Goal: Task Accomplishment & Management: Manage account settings

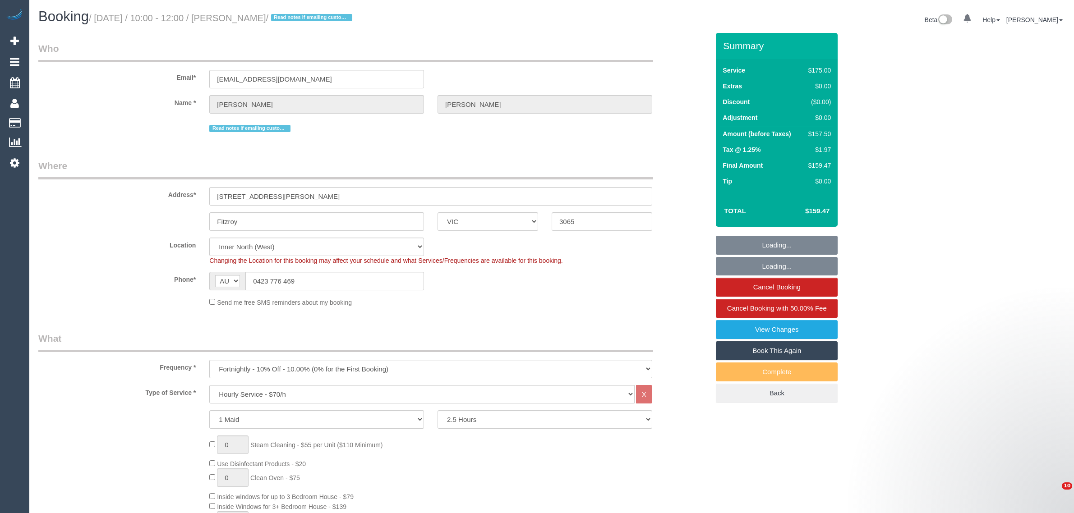
select select "VIC"
select select "150"
select select "spot1"
select select "number:28"
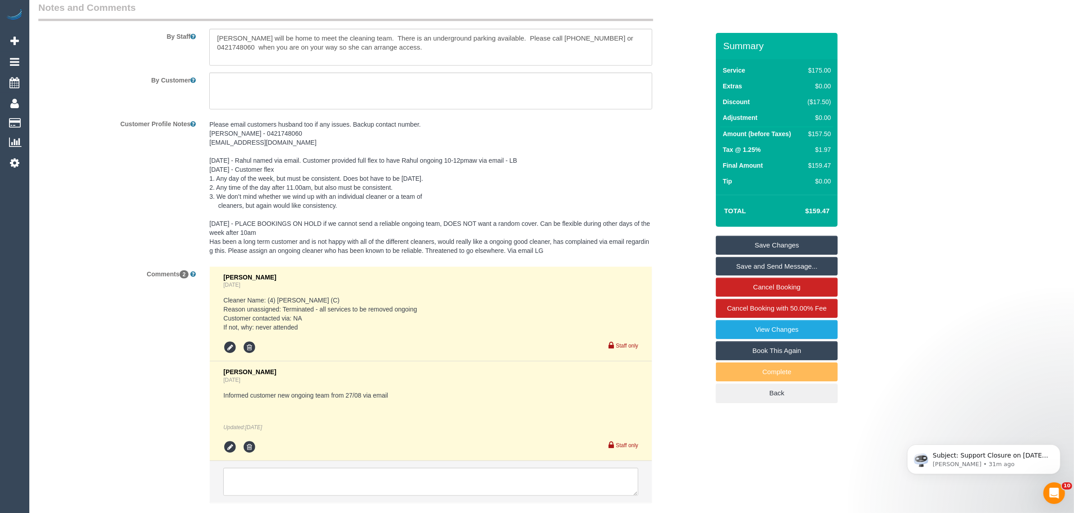
scroll to position [1537, 0]
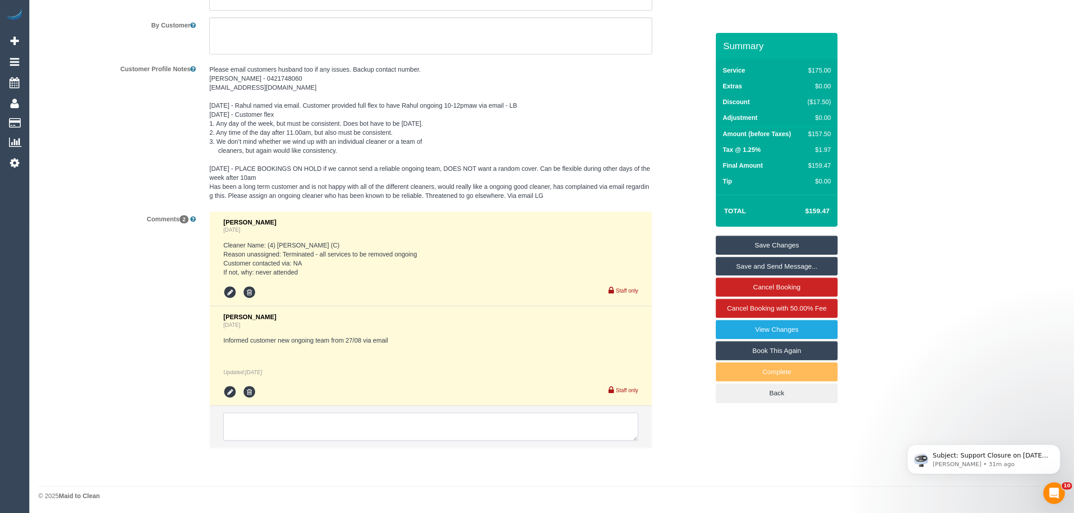
click at [432, 423] on textarea at bounding box center [430, 427] width 415 height 28
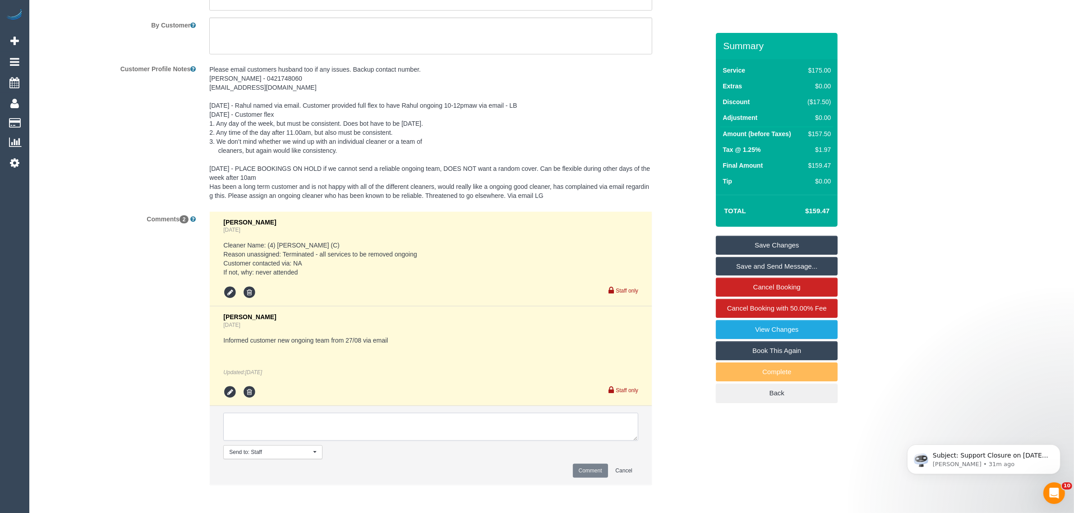
paste textarea "Cleaner(s) Unassigned: Reason Unassigned: Contact via: Which message sent: Addi…"
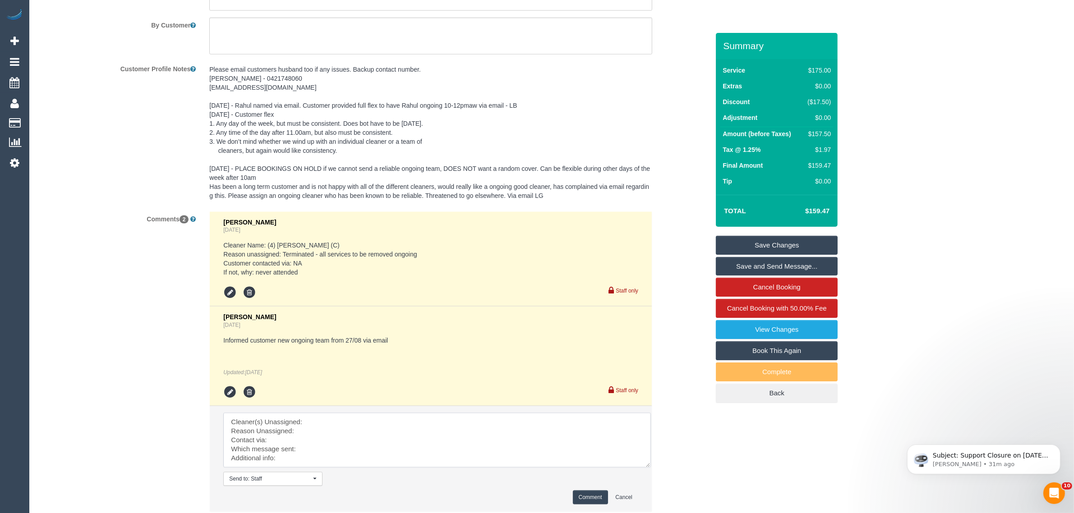
scroll to position [0, 0]
drag, startPoint x: 632, startPoint y: 438, endPoint x: 644, endPoint y: 477, distance: 40.1
click at [649, 477] on textarea at bounding box center [438, 446] width 431 height 66
click at [441, 414] on textarea at bounding box center [438, 446] width 431 height 66
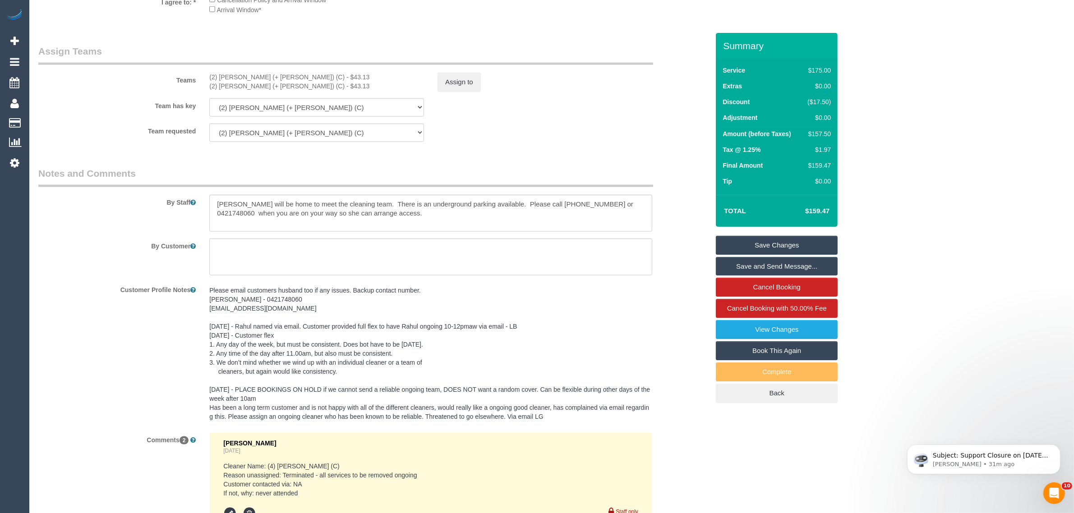
scroll to position [1311, 0]
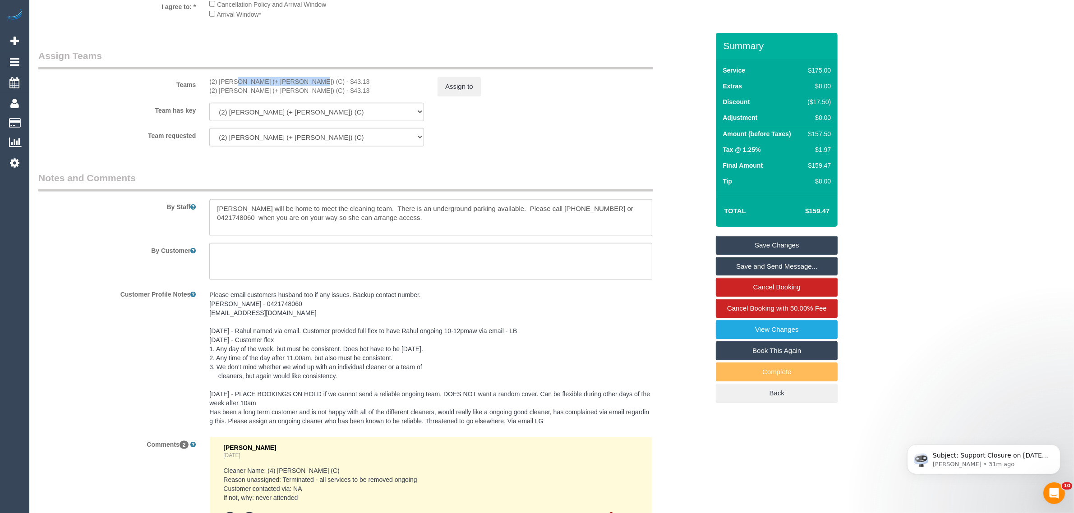
drag, startPoint x: 206, startPoint y: 75, endPoint x: 276, endPoint y: 76, distance: 69.9
click at [276, 76] on div "Teams (2) [PERSON_NAME] (+ [PERSON_NAME]) (C) - $43.13 (2) [PERSON_NAME] (+ [PE…" at bounding box center [374, 72] width 684 height 47
copy div "(2) [PERSON_NAME] (+ [PERSON_NAME]) (C"
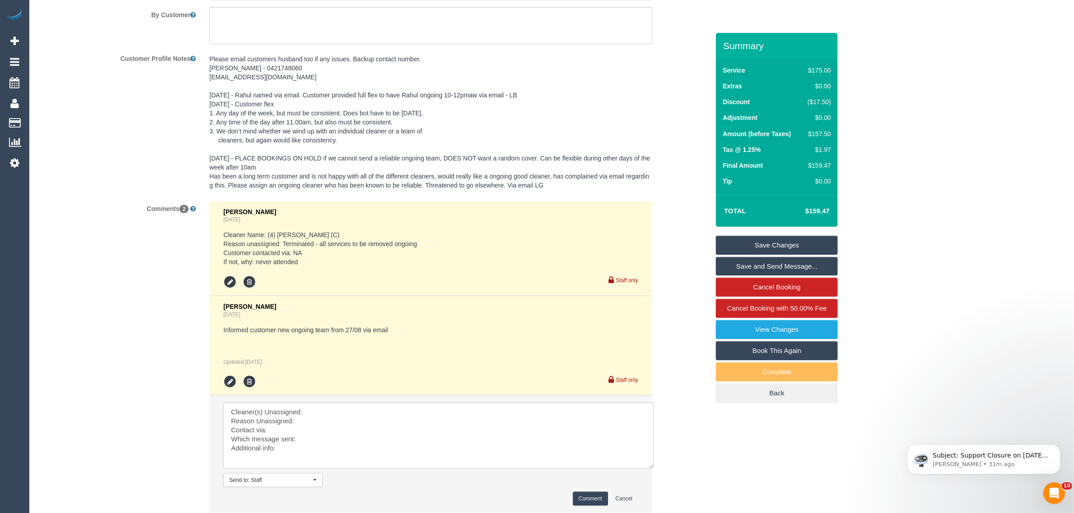
scroll to position [1613, 0]
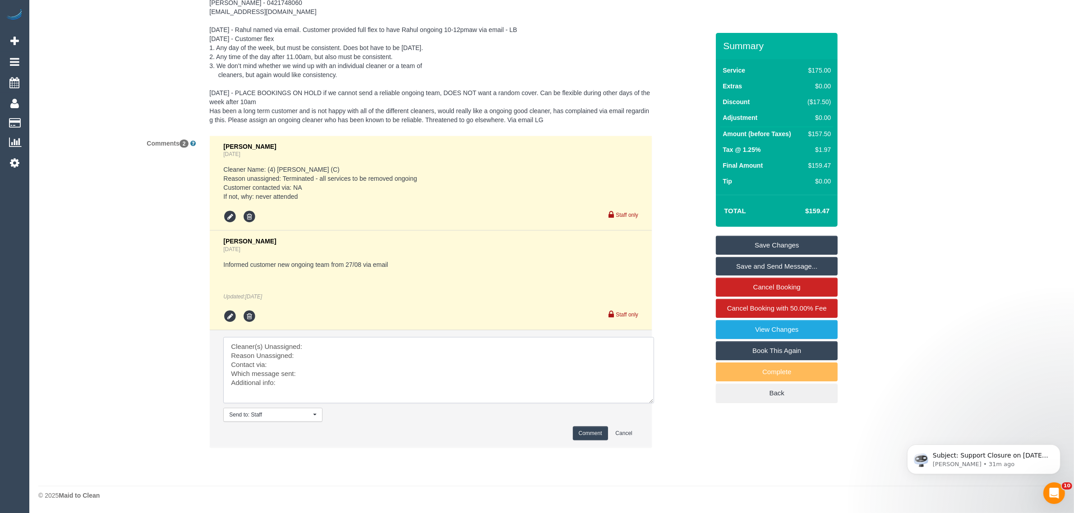
click at [355, 347] on textarea at bounding box center [438, 370] width 431 height 66
paste textarea "(2) [PERSON_NAME] (+ [PERSON_NAME]) (C"
click at [332, 357] on textarea at bounding box center [438, 370] width 431 height 66
drag, startPoint x: 341, startPoint y: 352, endPoint x: 361, endPoint y: 355, distance: 20.9
click at [361, 355] on textarea at bounding box center [438, 370] width 431 height 66
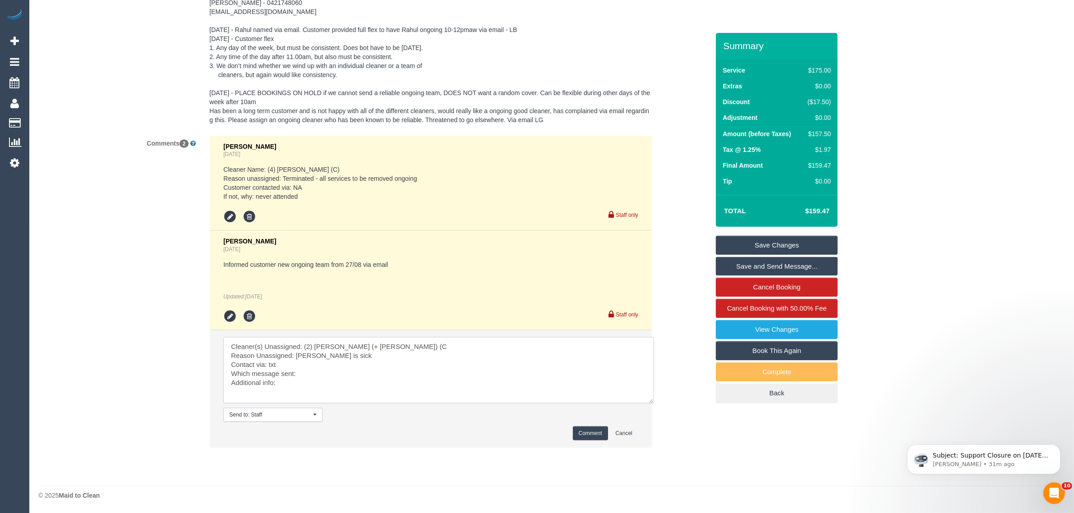
click at [360, 386] on textarea at bounding box center [438, 370] width 431 height 66
click at [380, 378] on textarea at bounding box center [438, 370] width 431 height 66
click at [387, 373] on textarea at bounding box center [438, 370] width 431 height 66
type textarea "Cleaner(s) Unassigned: (2) [PERSON_NAME] (+ [PERSON_NAME]) (C Reason Unassigned…"
click at [576, 431] on button "Comment" at bounding box center [590, 434] width 35 height 14
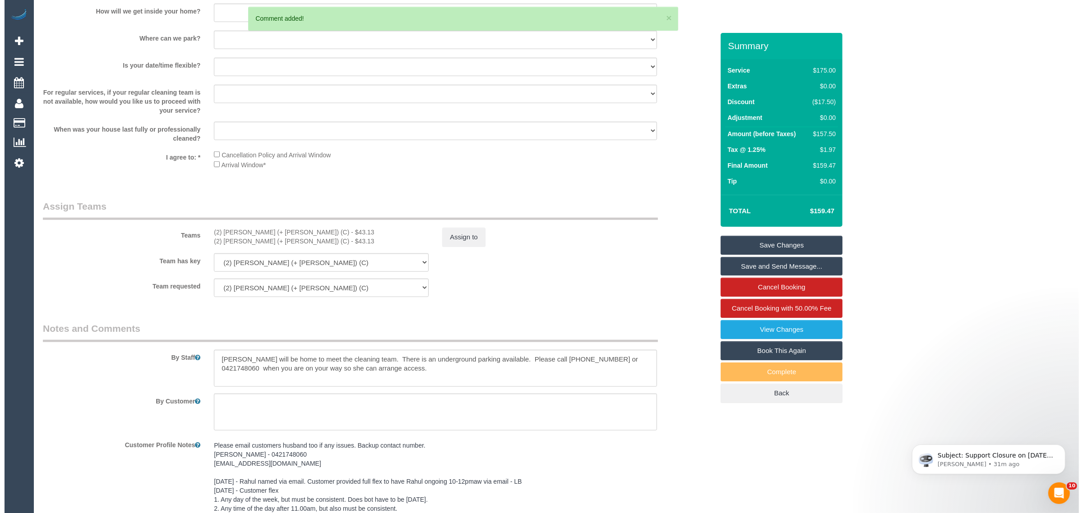
scroll to position [1161, 0]
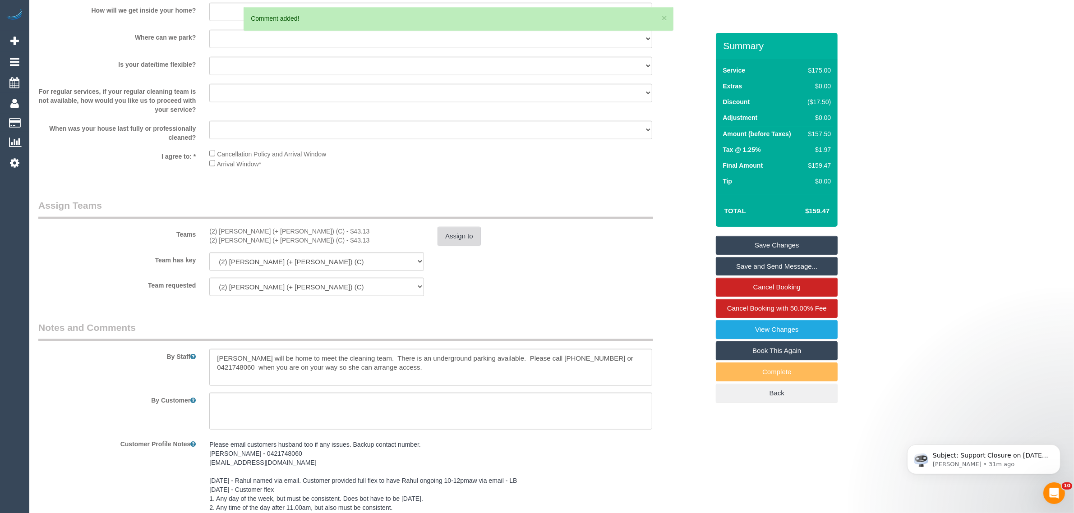
click at [458, 231] on button "Assign to" at bounding box center [459, 236] width 43 height 19
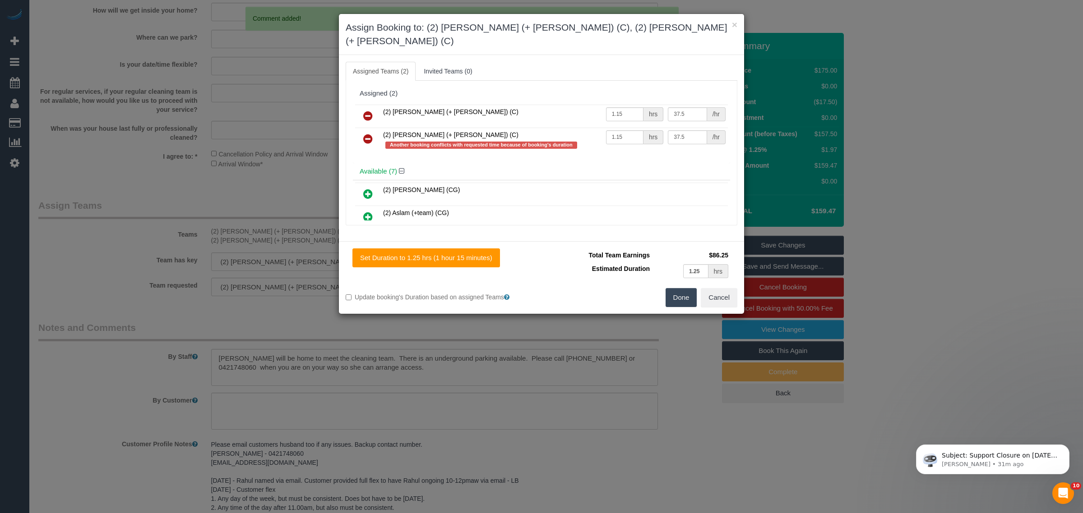
click at [368, 107] on link at bounding box center [367, 116] width 21 height 18
click at [369, 130] on link at bounding box center [367, 139] width 21 height 18
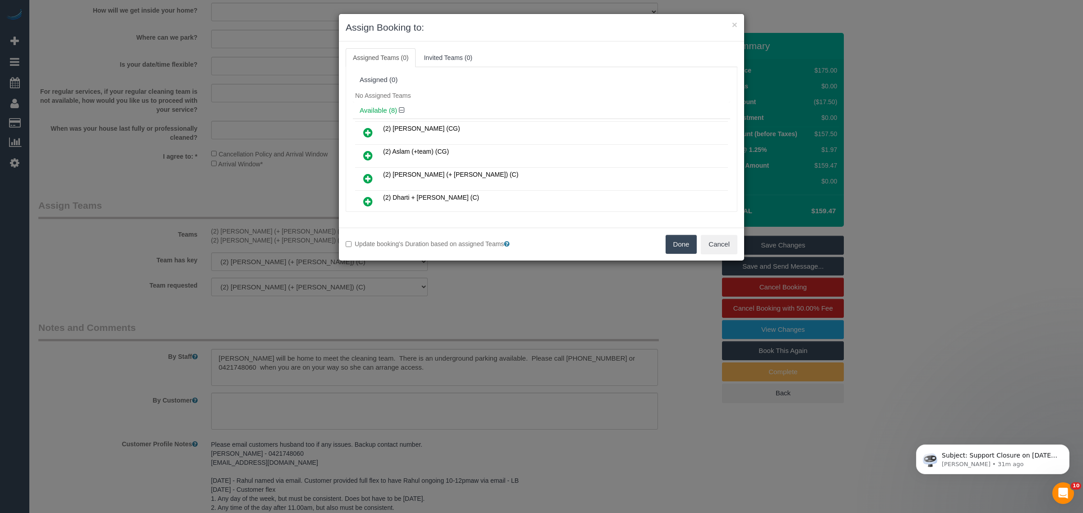
click at [686, 247] on button "Done" at bounding box center [681, 244] width 32 height 19
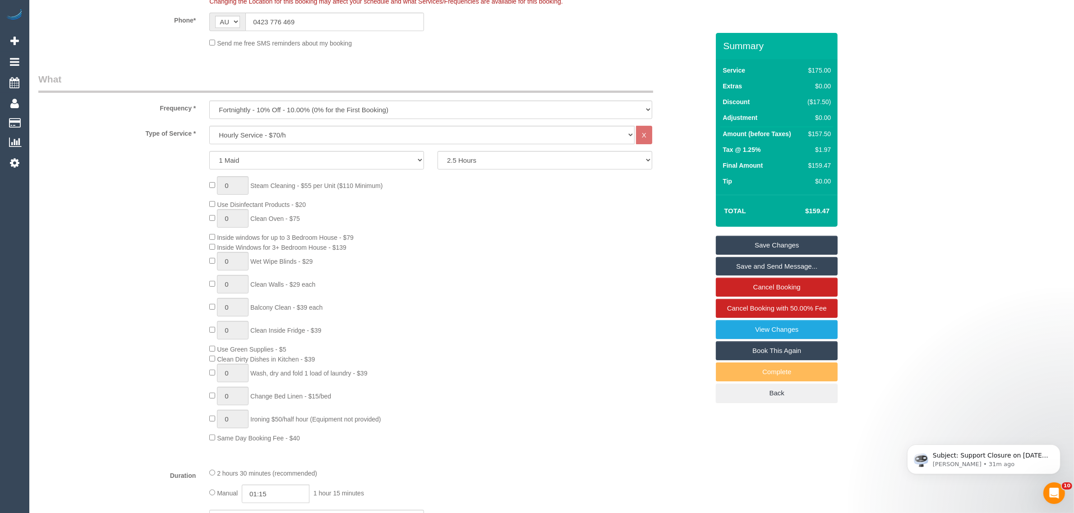
scroll to position [0, 0]
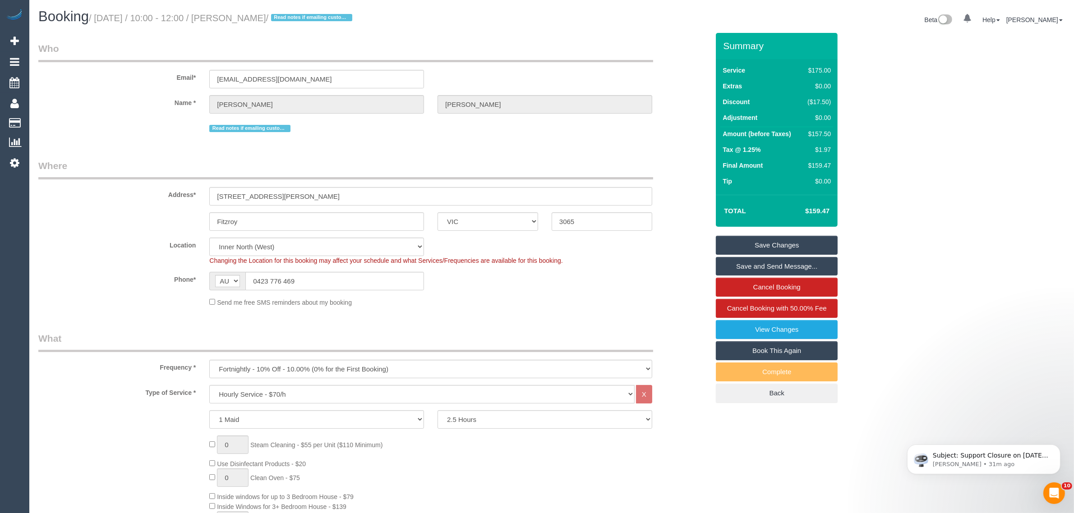
click at [618, 293] on sui-booking-location "Location [GEOGRAPHIC_DATA] (North) East (South) [GEOGRAPHIC_DATA] (East) [GEOGR…" at bounding box center [373, 272] width 671 height 69
click at [348, 283] on input "0423 776 469" at bounding box center [334, 281] width 179 height 18
click at [350, 283] on input "0423 776 469" at bounding box center [334, 281] width 179 height 18
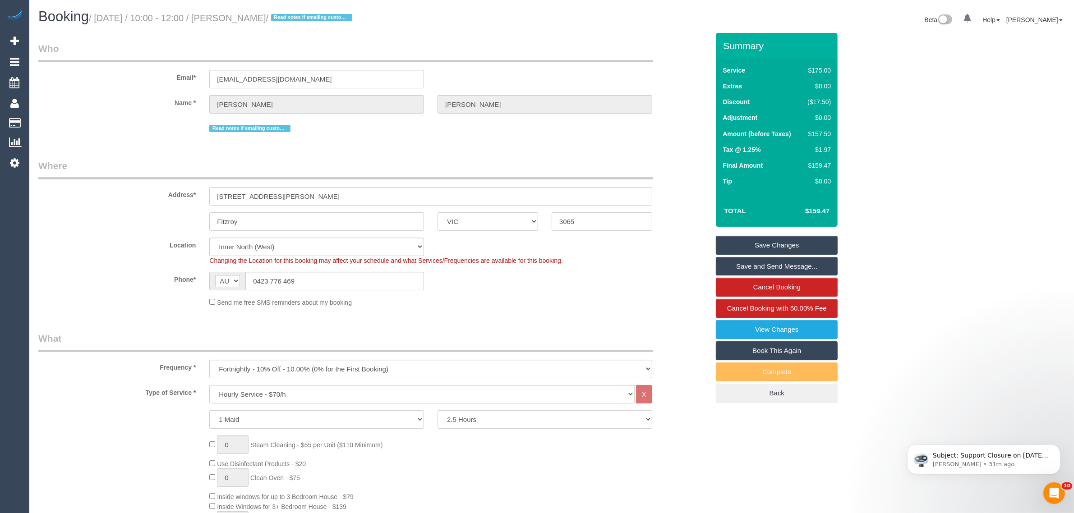
click at [791, 246] on link "Save Changes" at bounding box center [777, 245] width 122 height 19
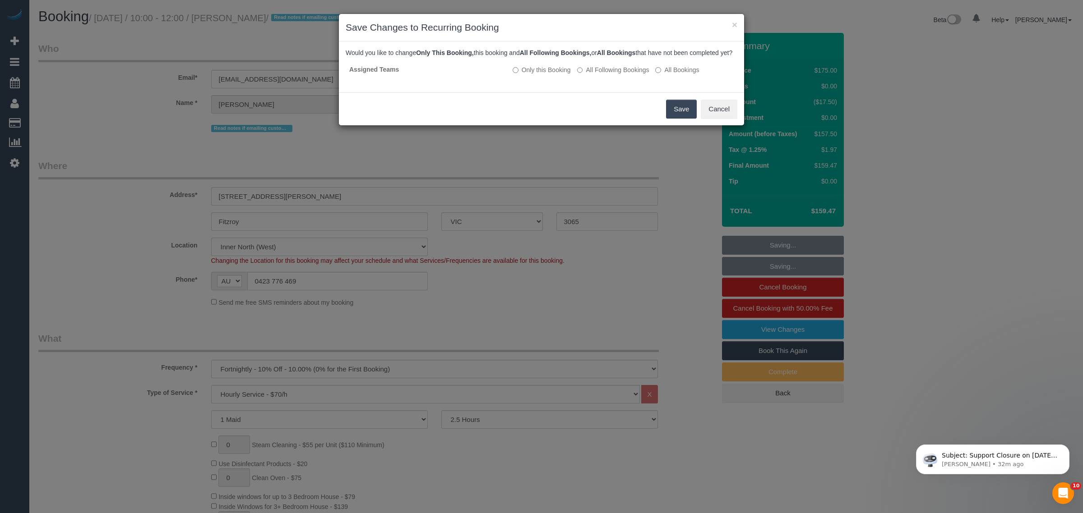
click at [674, 119] on button "Save" at bounding box center [681, 109] width 31 height 19
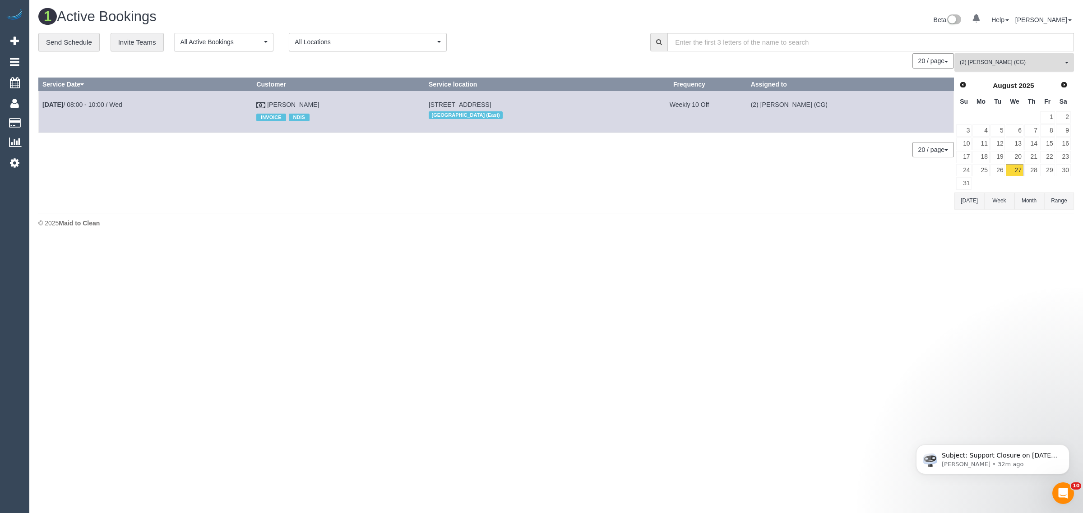
click at [1018, 64] on span "(2) [PERSON_NAME] (CG)" at bounding box center [1010, 63] width 103 height 8
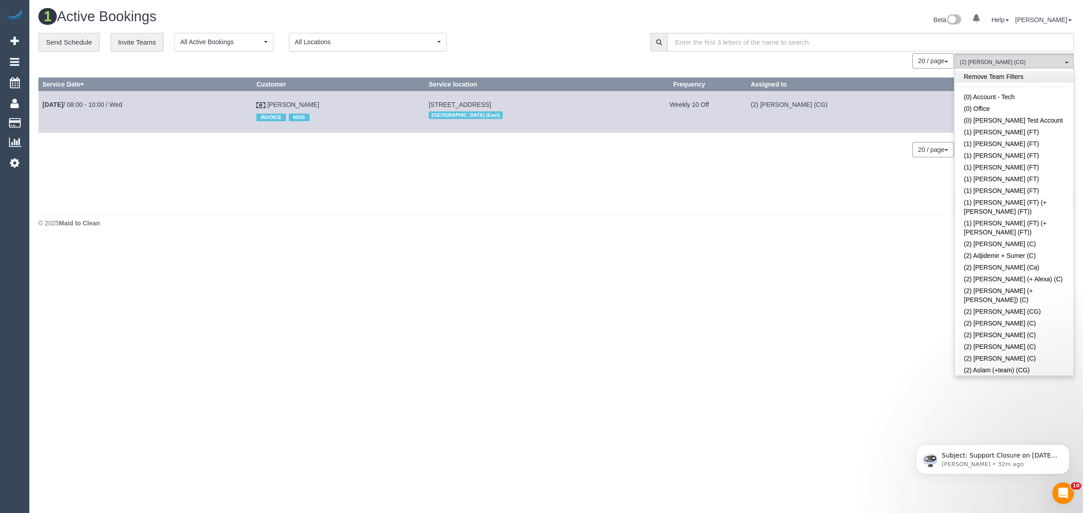
click at [1017, 75] on link "Remove Team Filters" at bounding box center [1013, 77] width 119 height 12
click at [567, 52] on div "**********" at bounding box center [555, 121] width 1035 height 177
